Goal: Check status: Check status

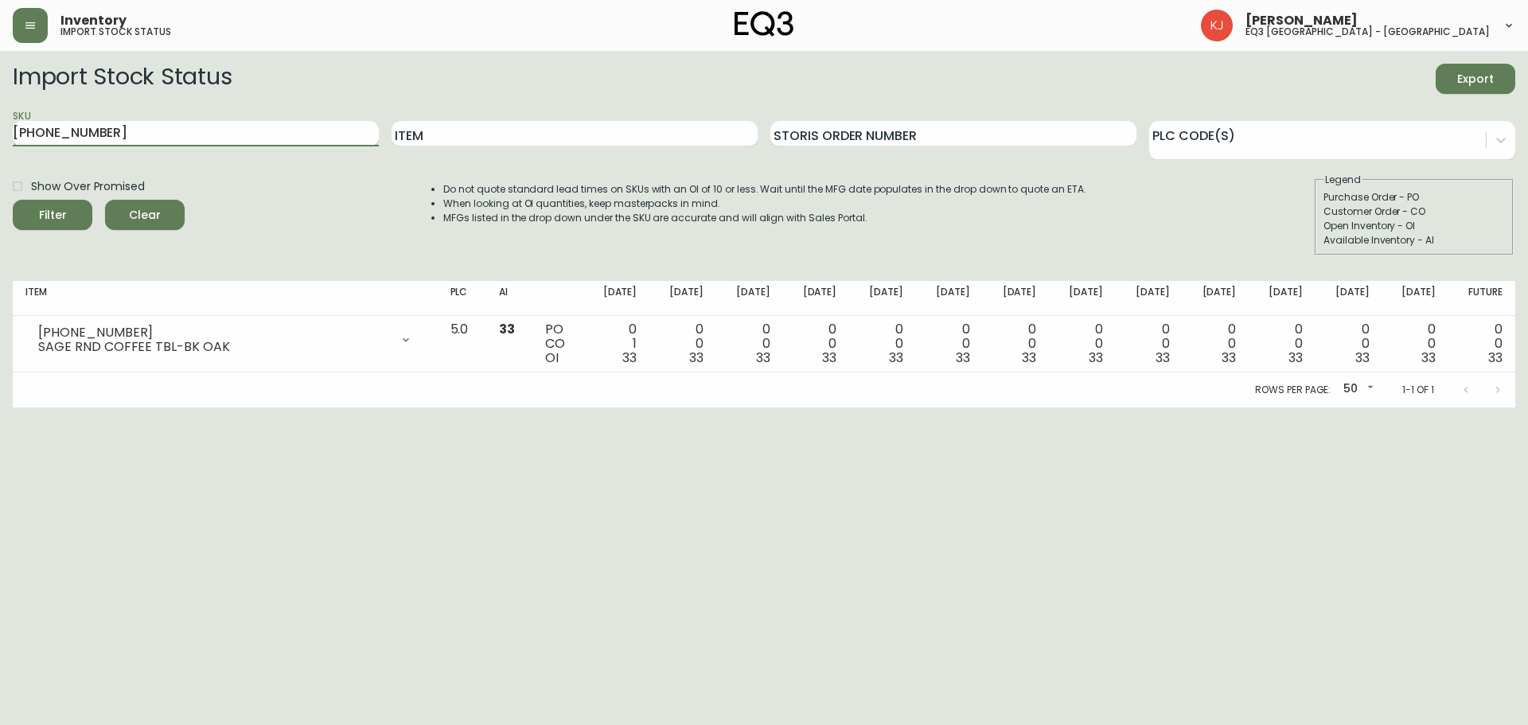
click at [238, 138] on input "3020-418-4" at bounding box center [196, 133] width 366 height 25
type input "3"
type input "30176-ps"
click at [13, 200] on button "Filter" at bounding box center [53, 215] width 80 height 30
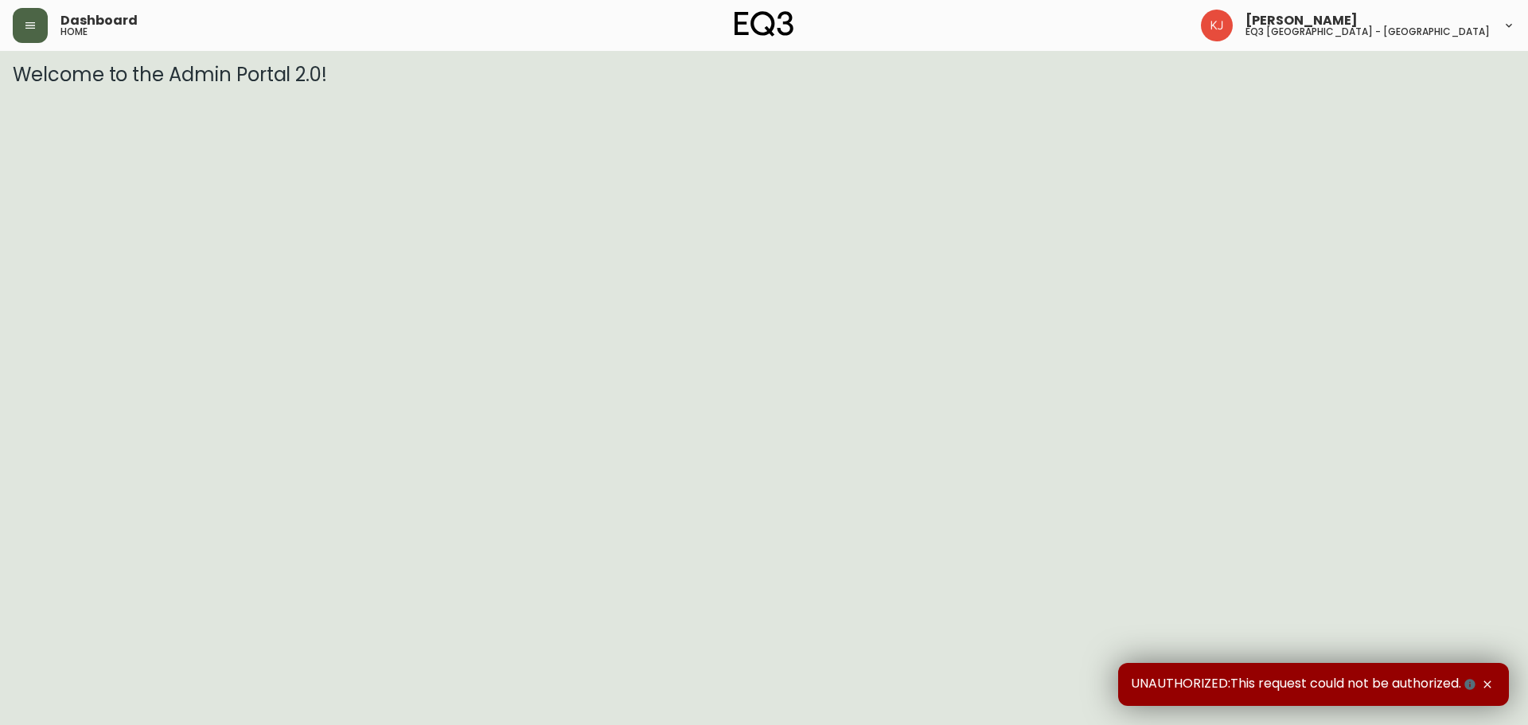
click at [19, 25] on button "button" at bounding box center [30, 25] width 35 height 35
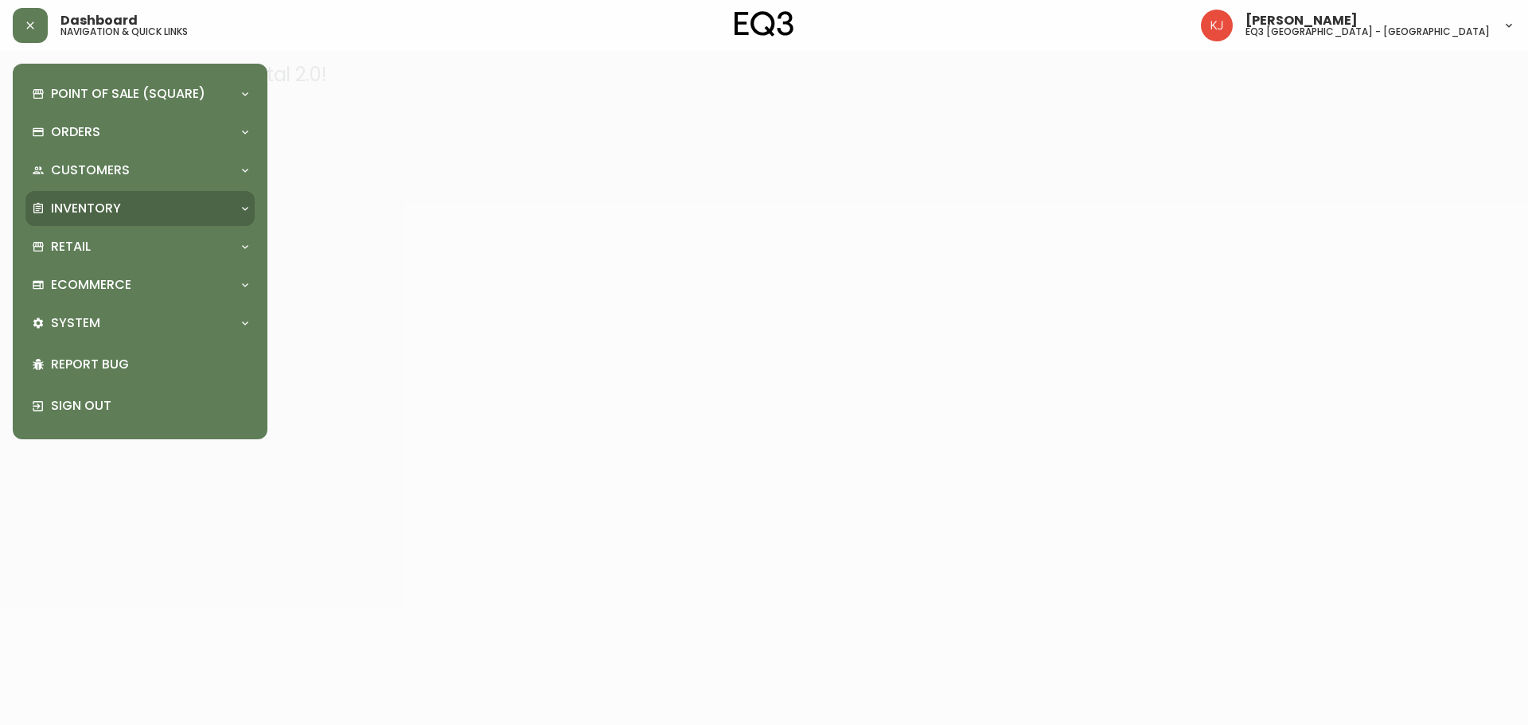
click at [99, 211] on p "Inventory" at bounding box center [86, 209] width 70 height 18
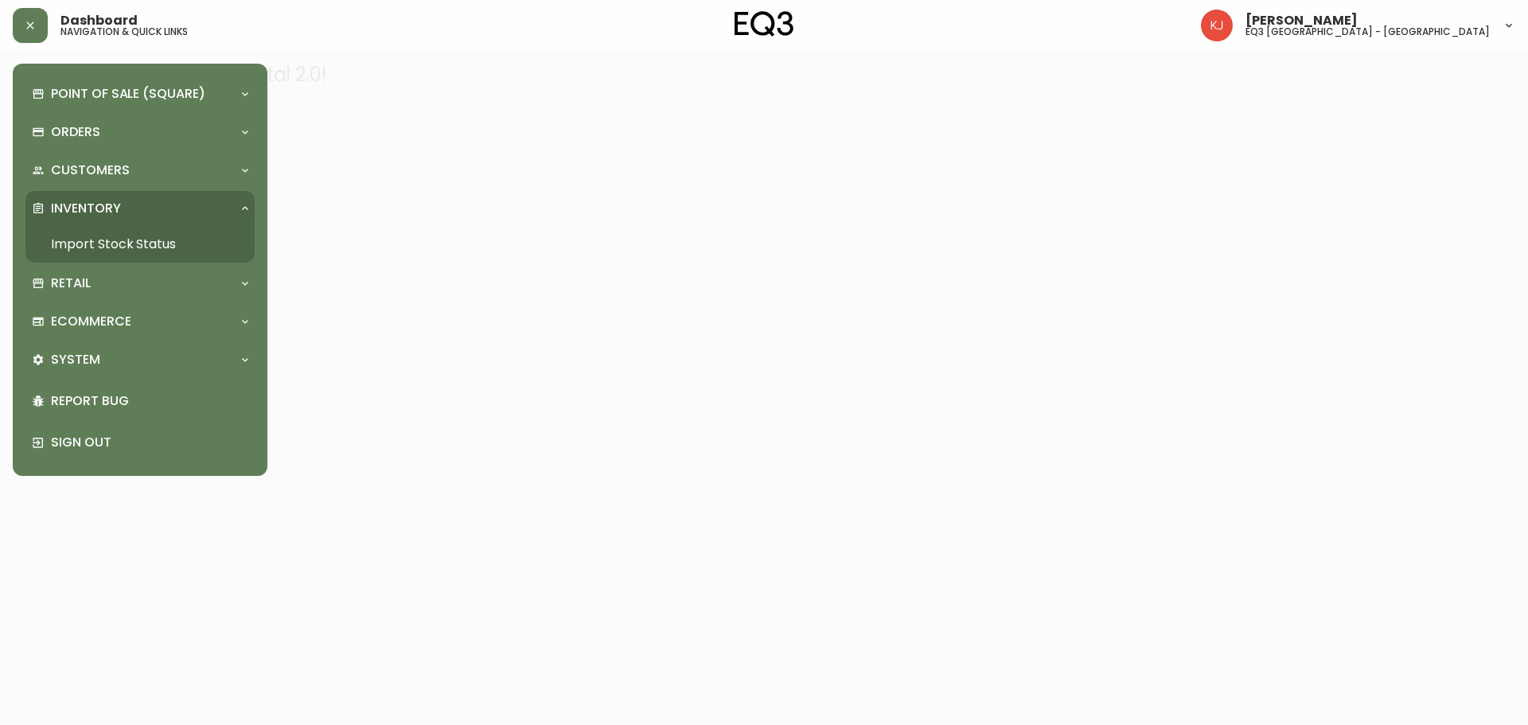
click at [111, 242] on link "Import Stock Status" at bounding box center [139, 244] width 229 height 37
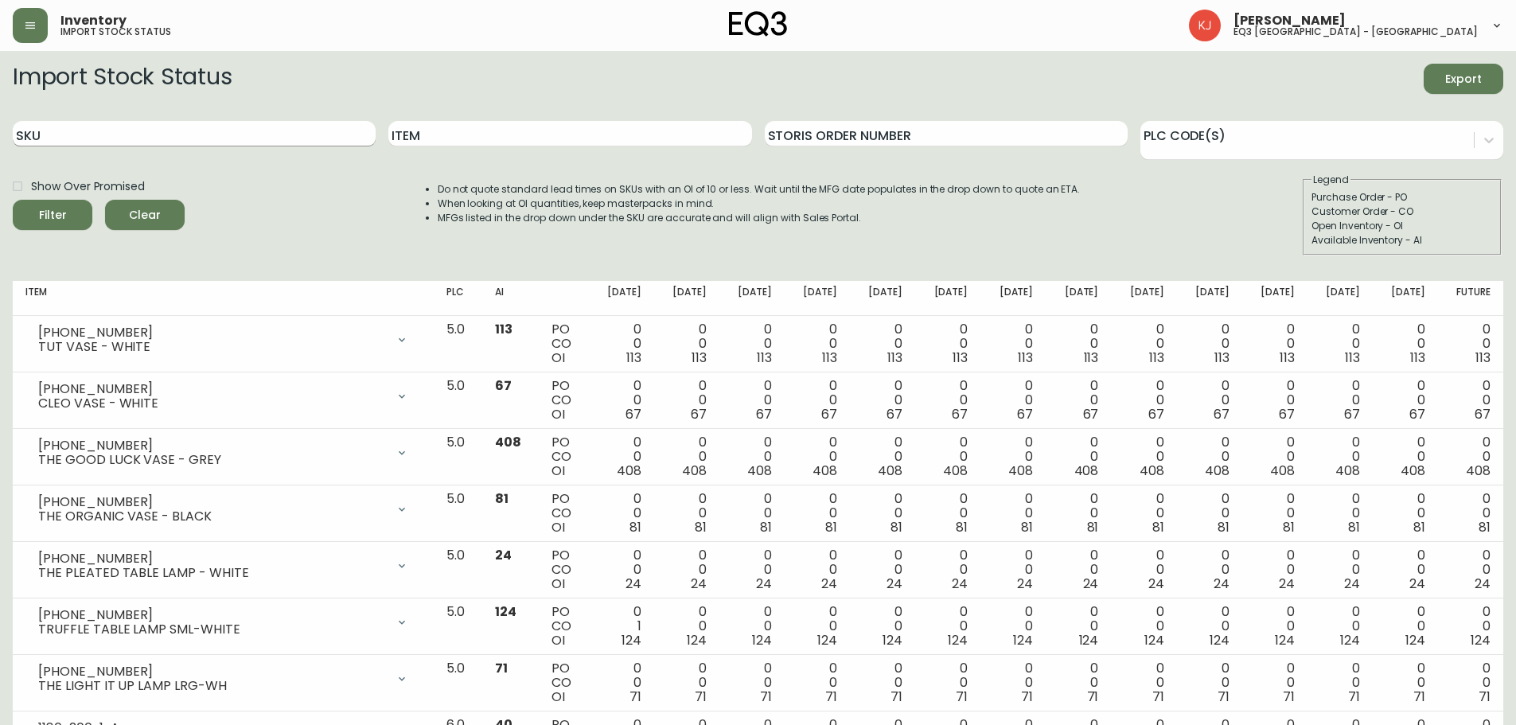
click at [187, 134] on input "SKU" at bounding box center [194, 133] width 363 height 25
type input "30176-PS"
click at [13, 200] on button "Filter" at bounding box center [53, 215] width 80 height 30
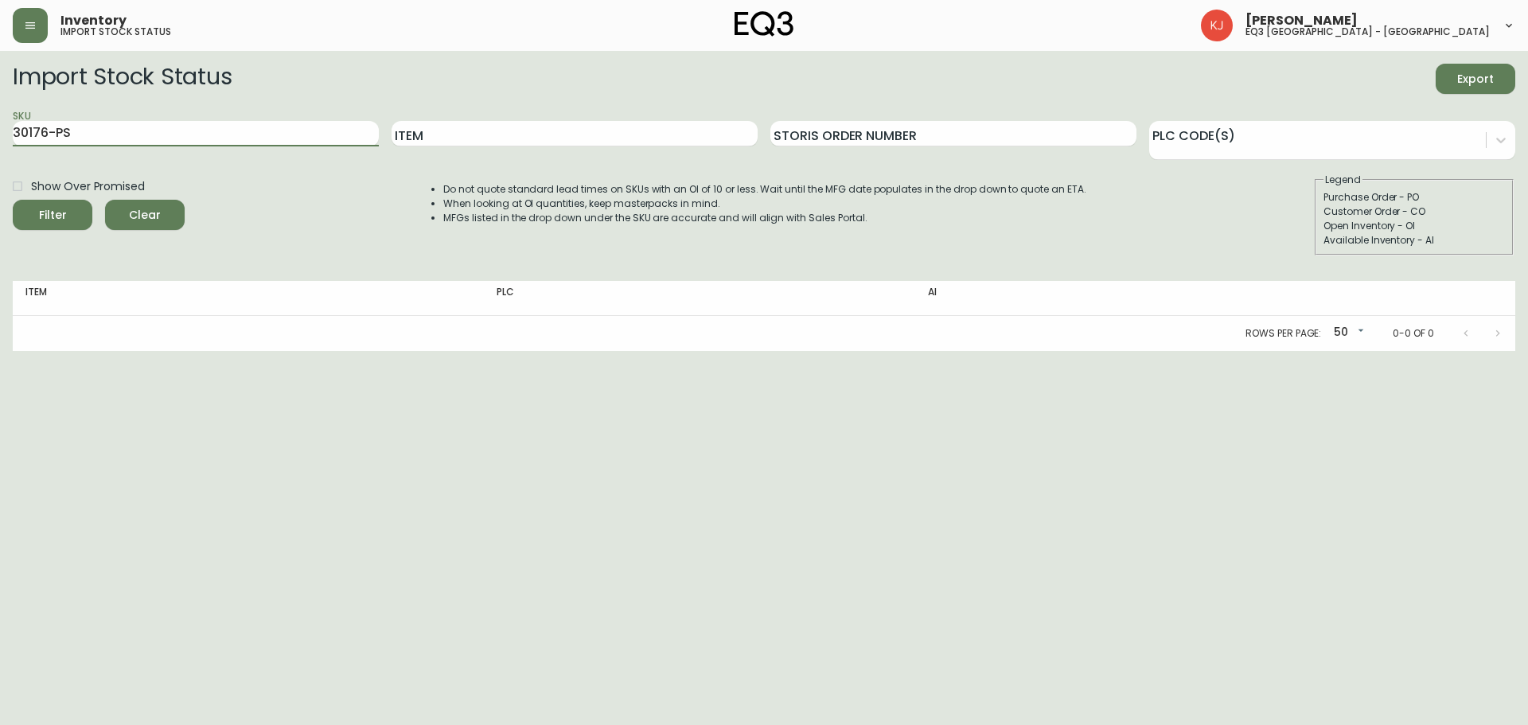
click at [13, 200] on button "Filter" at bounding box center [53, 215] width 80 height 30
